Goal: Transaction & Acquisition: Obtain resource

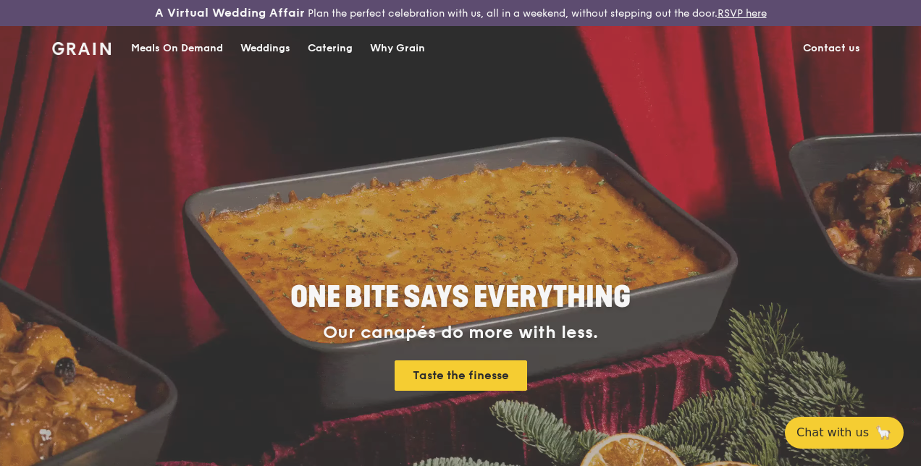
click at [321, 64] on div "Weddings by Grain presents Plan the perfect celebration with us, all in a weeke…" at bounding box center [460, 233] width 921 height 466
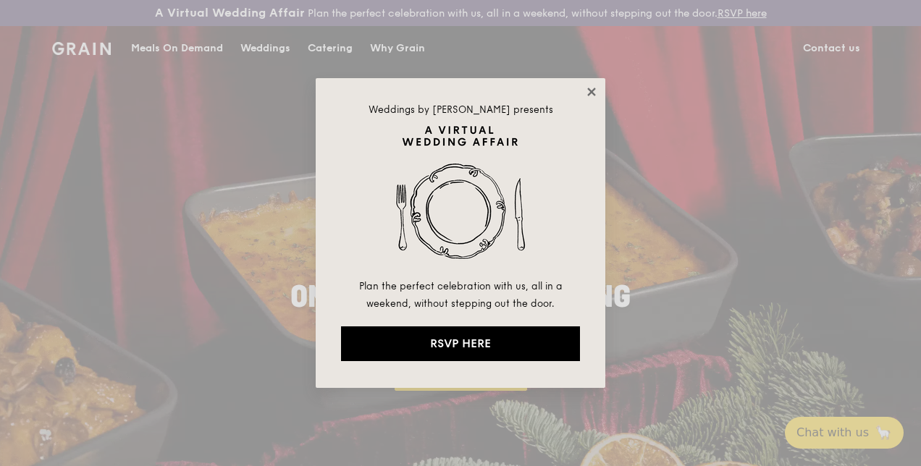
click at [597, 93] on icon at bounding box center [591, 91] width 13 height 13
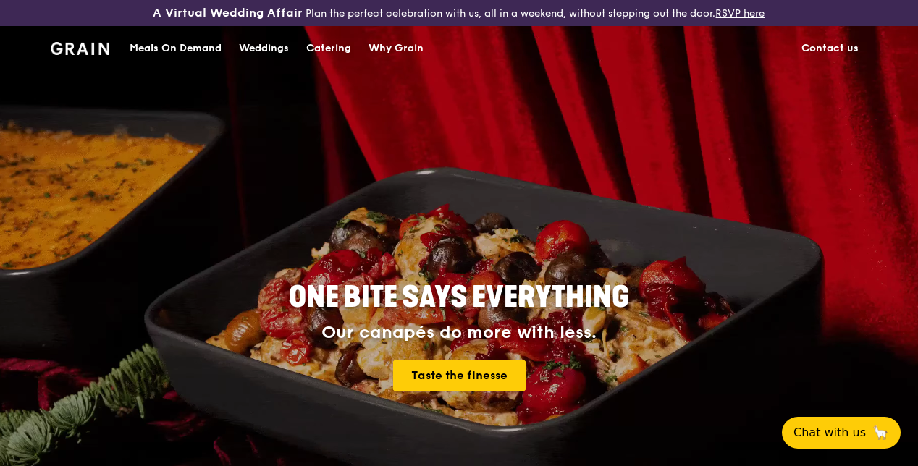
click at [336, 59] on div "Catering" at bounding box center [328, 48] width 45 height 43
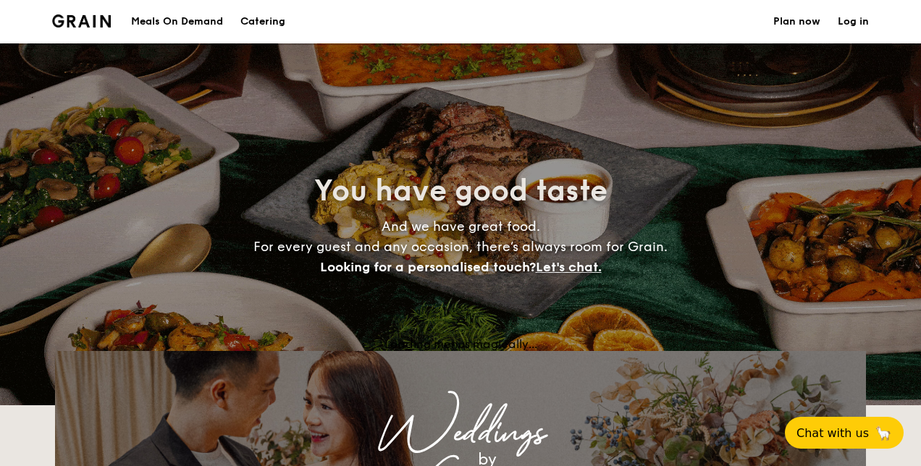
select select
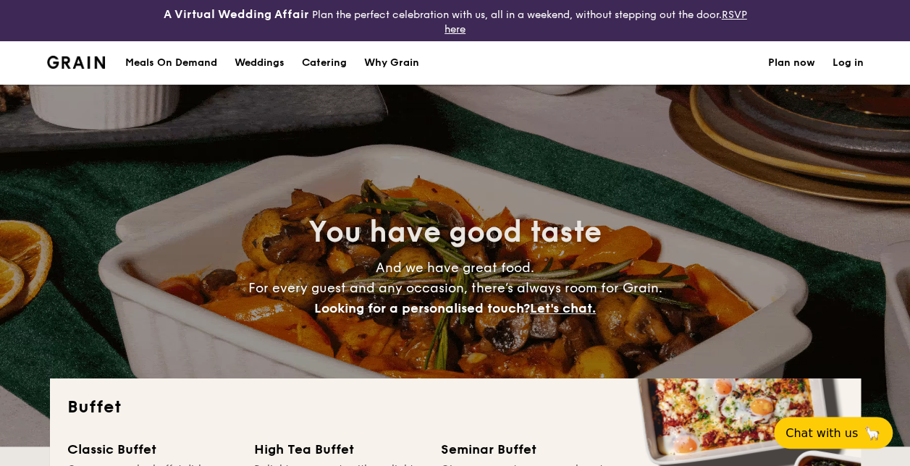
click at [190, 66] on div "Meals On Demand" at bounding box center [171, 62] width 92 height 43
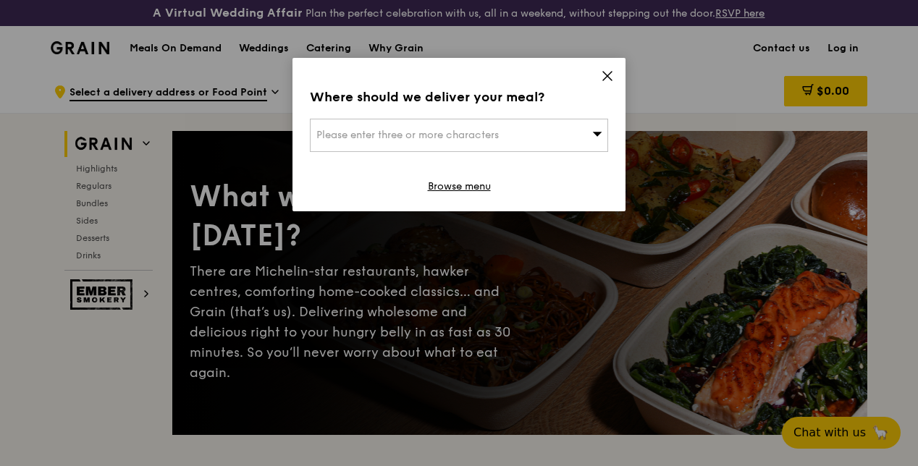
click at [607, 76] on icon at bounding box center [607, 76] width 9 height 9
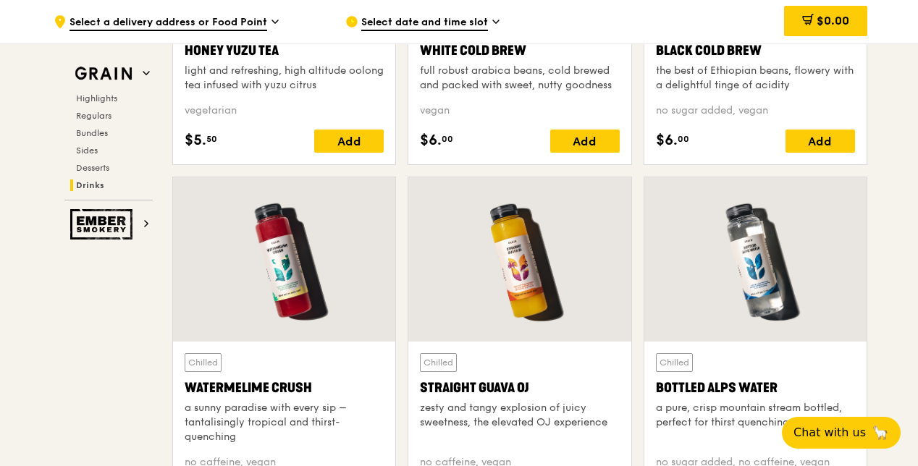
scroll to position [6203, 0]
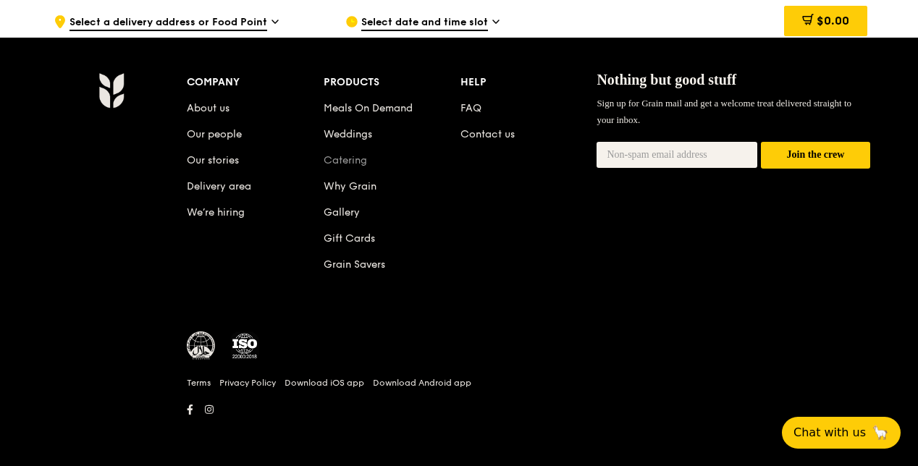
click at [364, 162] on link "Catering" at bounding box center [345, 160] width 43 height 12
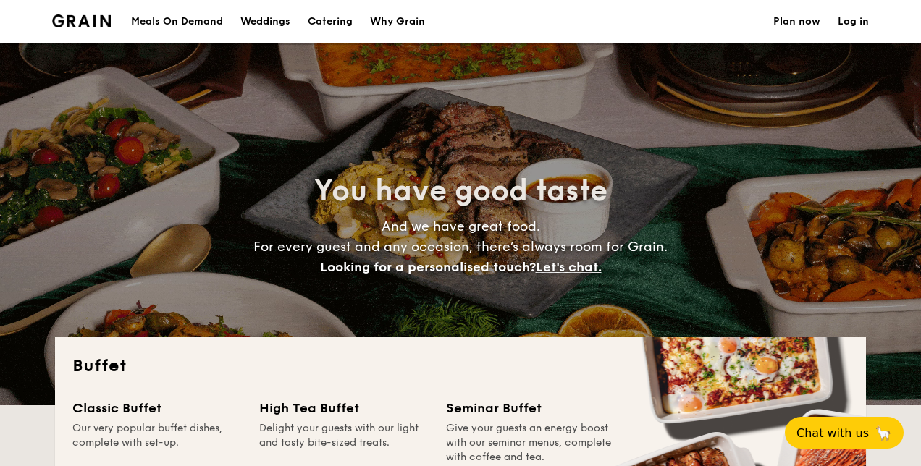
select select
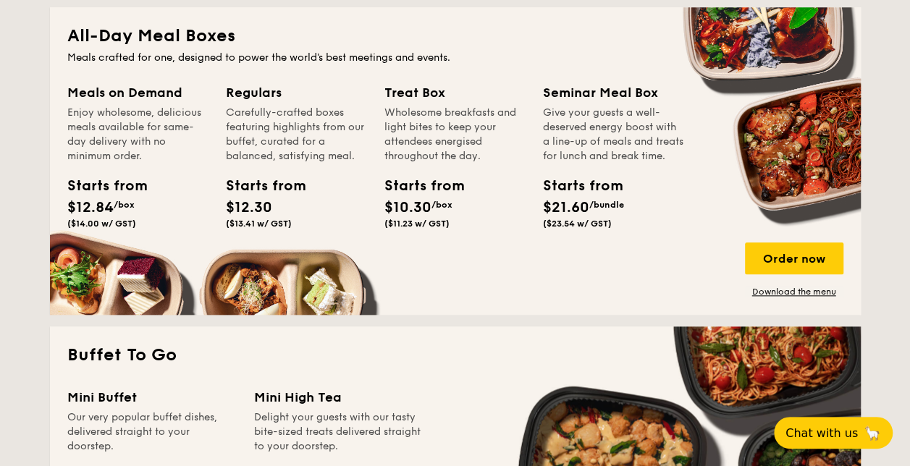
scroll to position [724, 0]
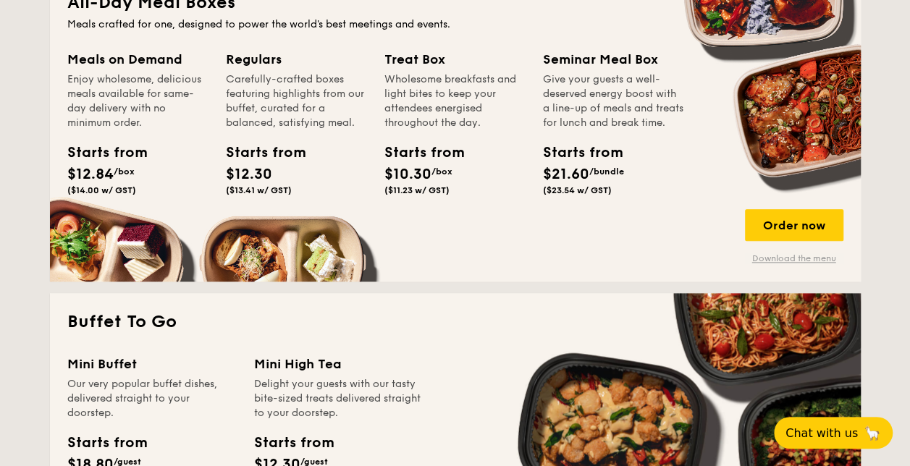
click at [776, 259] on link "Download the menu" at bounding box center [794, 259] width 98 height 12
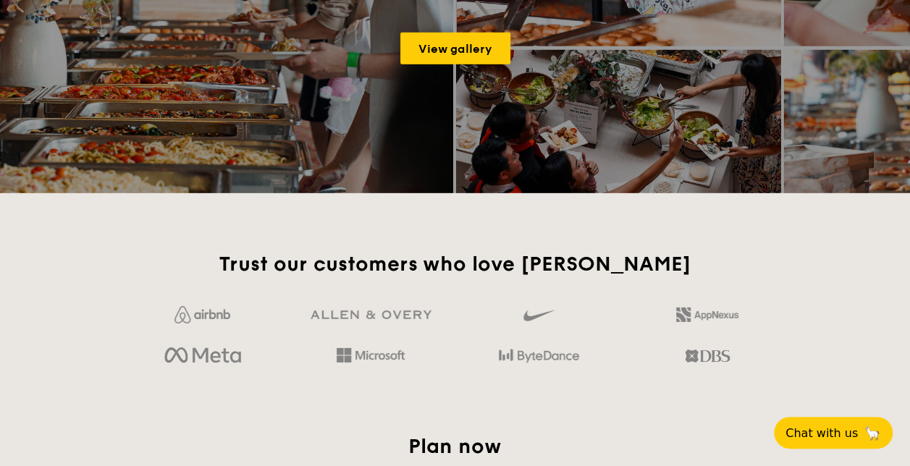
scroll to position [2027, 0]
